Goal: Find specific page/section: Find specific page/section

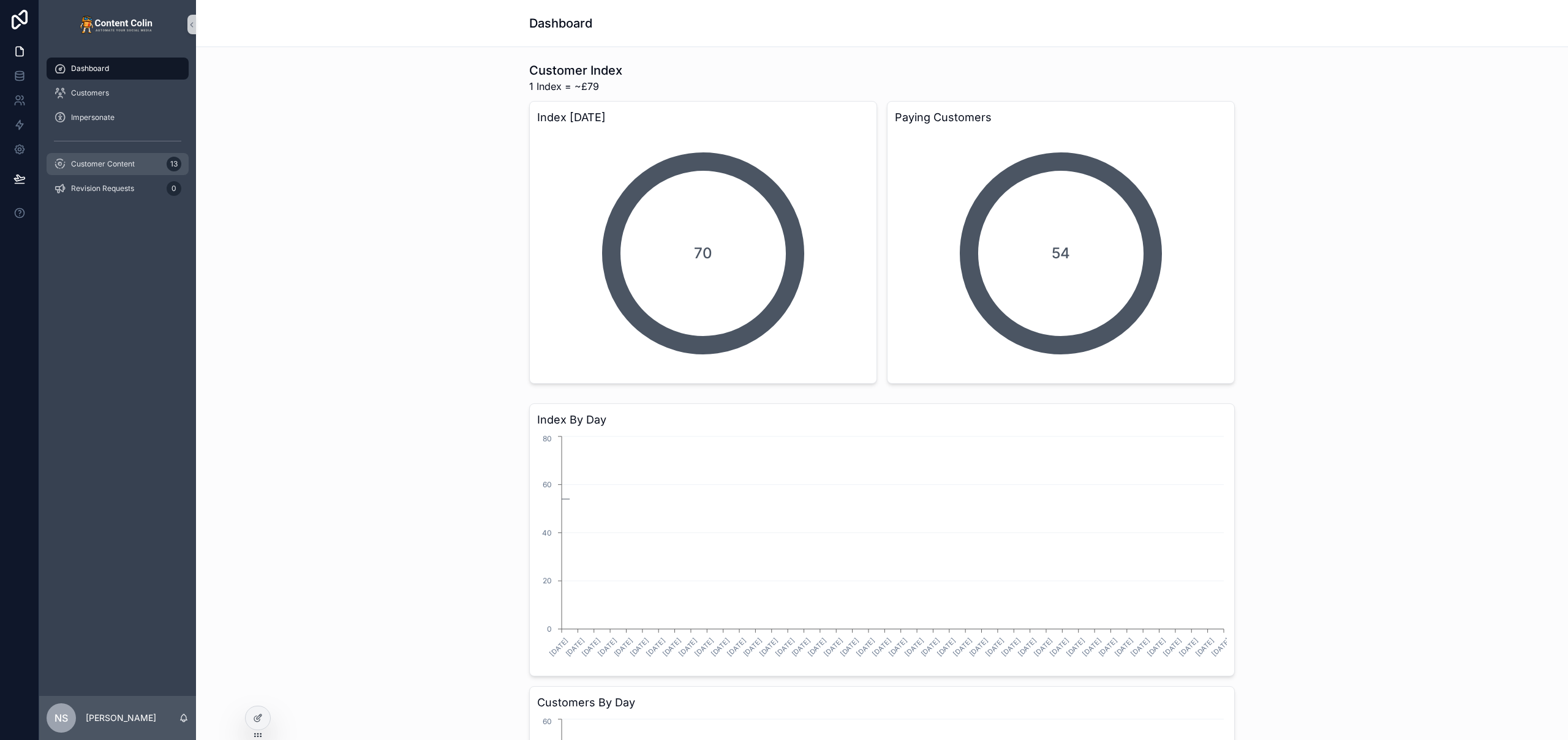
click at [122, 156] on div "Customer Content 13" at bounding box center [117, 164] width 127 height 19
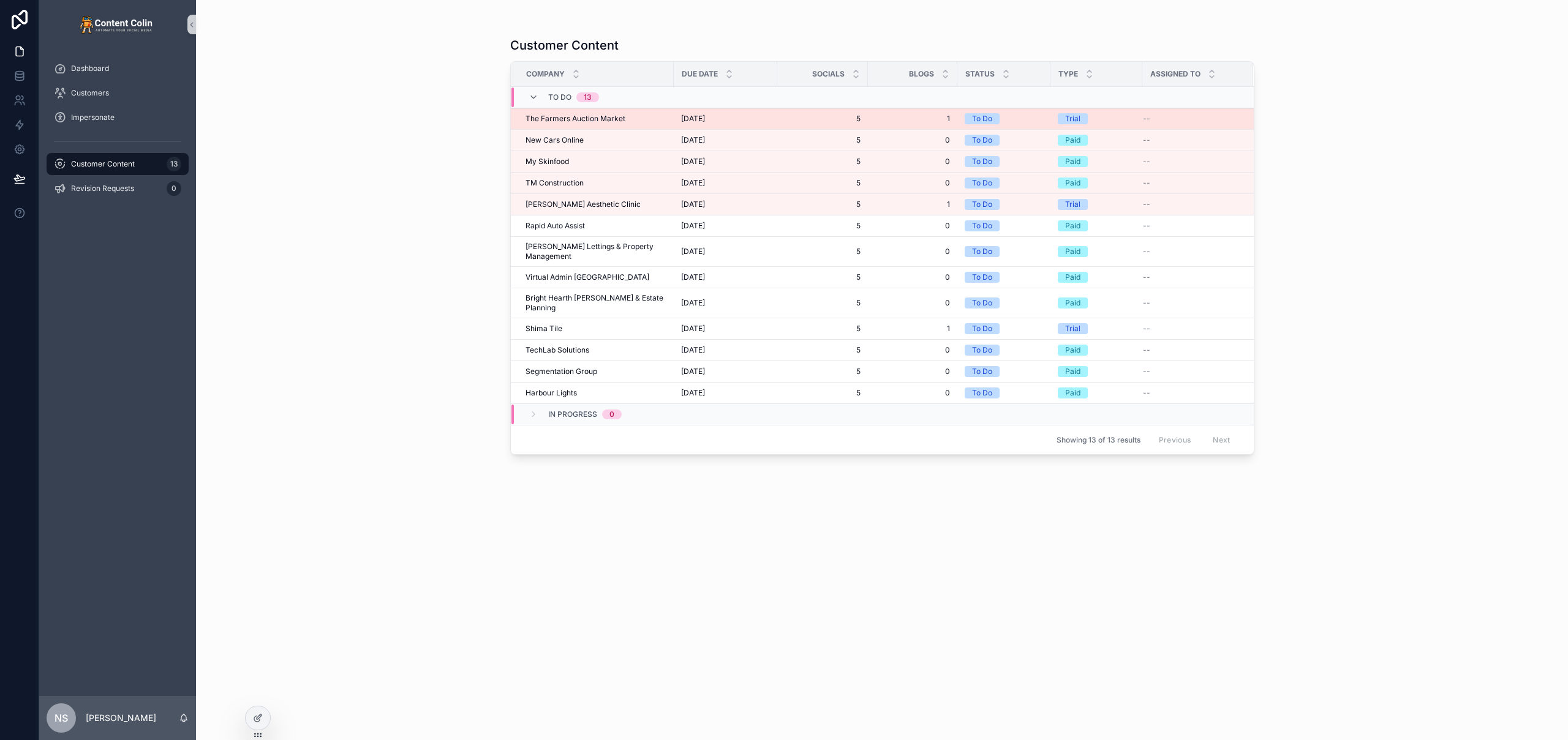
click at [657, 121] on div "The Farmers Auction Market The Farmers Auction Market" at bounding box center [596, 119] width 141 height 10
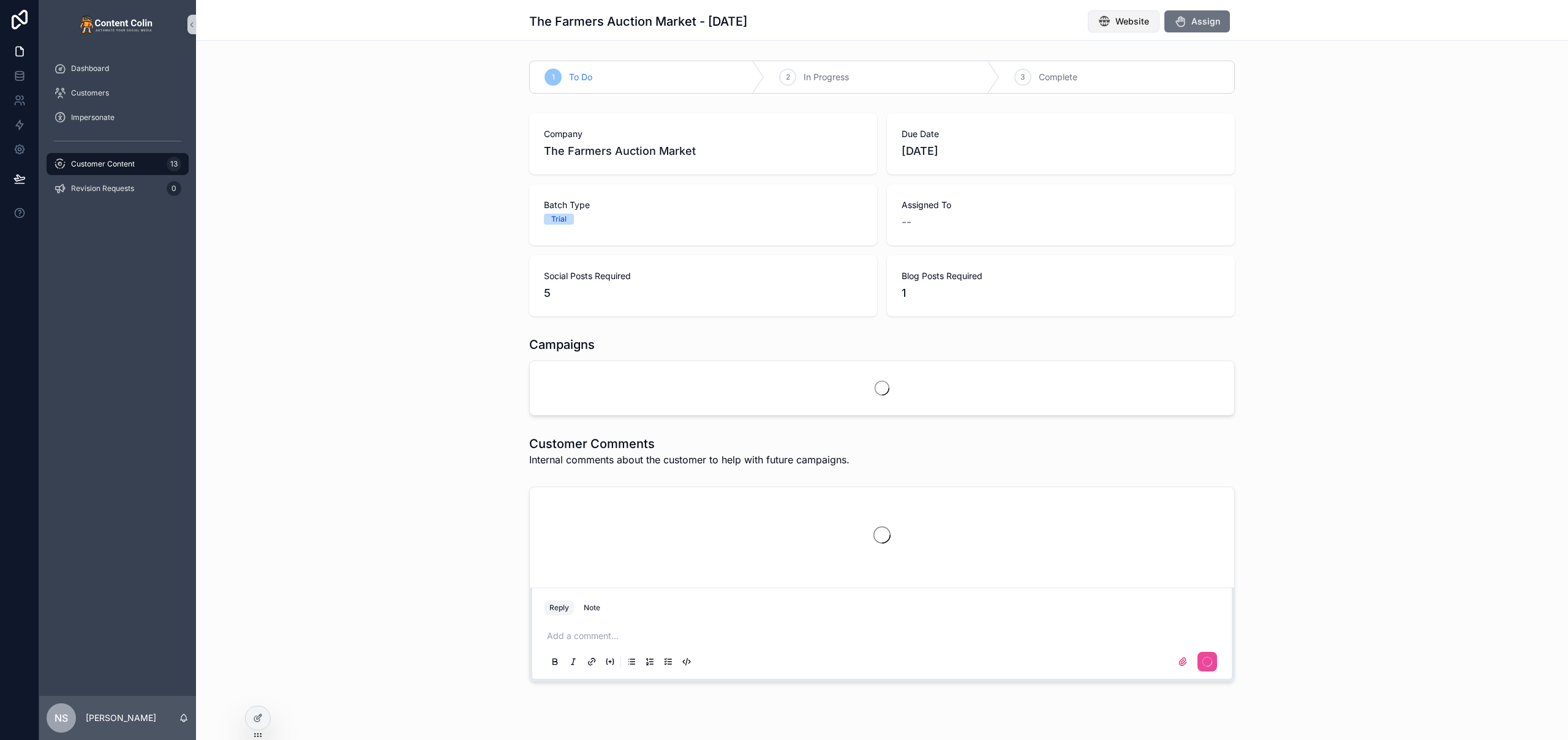
click at [1129, 19] on span "Website" at bounding box center [1132, 21] width 34 height 12
